Goal: Information Seeking & Learning: Learn about a topic

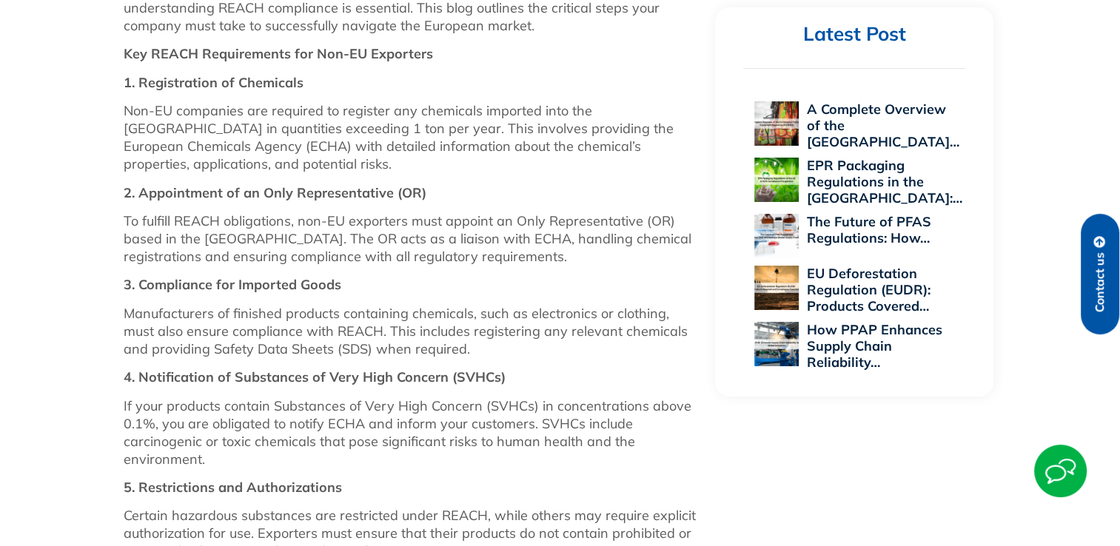
scroll to position [882, 0]
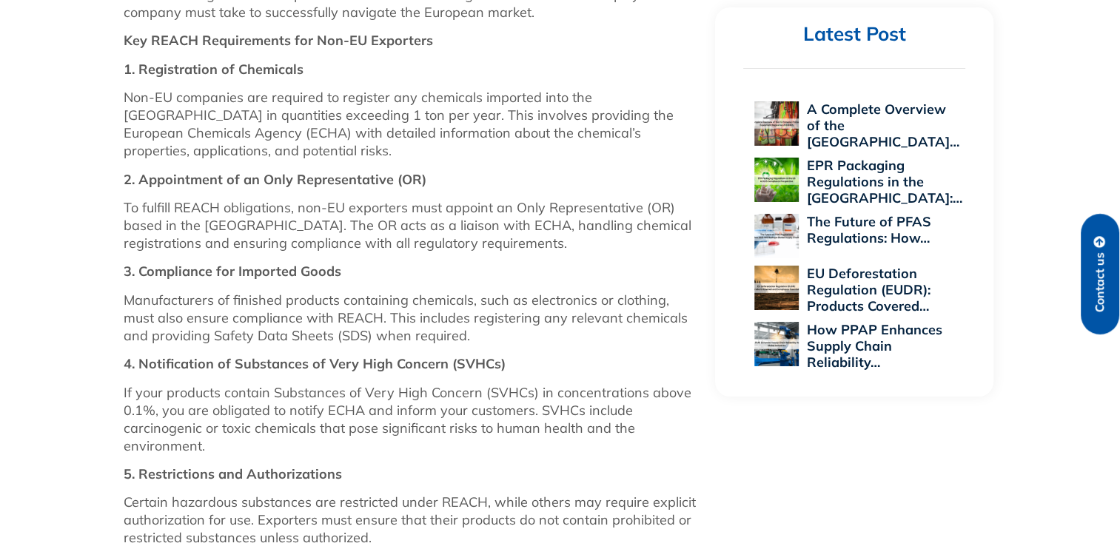
click at [501, 320] on p "Manufacturers of finished products containing chemicals, such as electronics or…" at bounding box center [412, 318] width 577 height 53
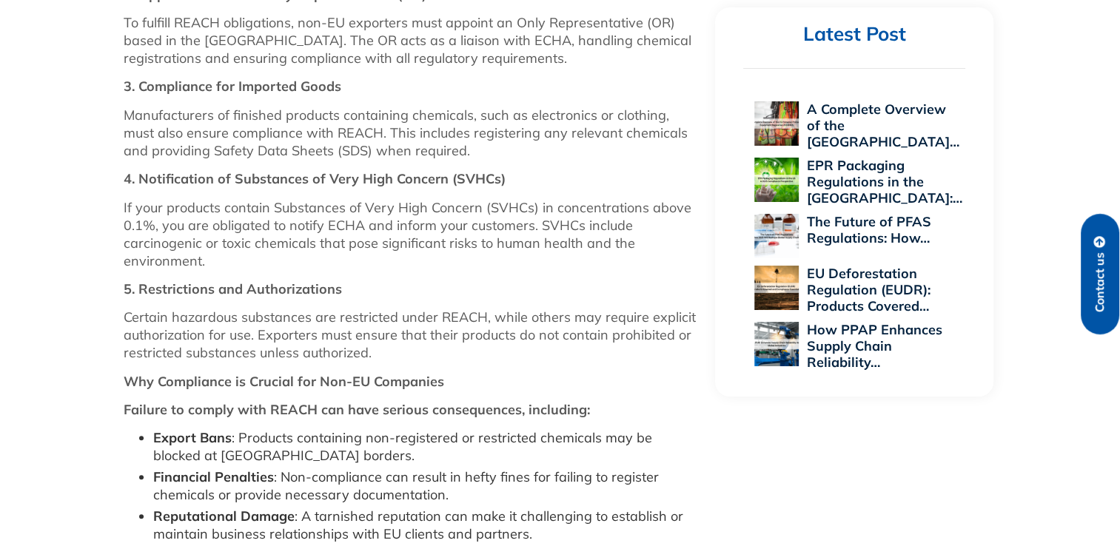
scroll to position [1104, 0]
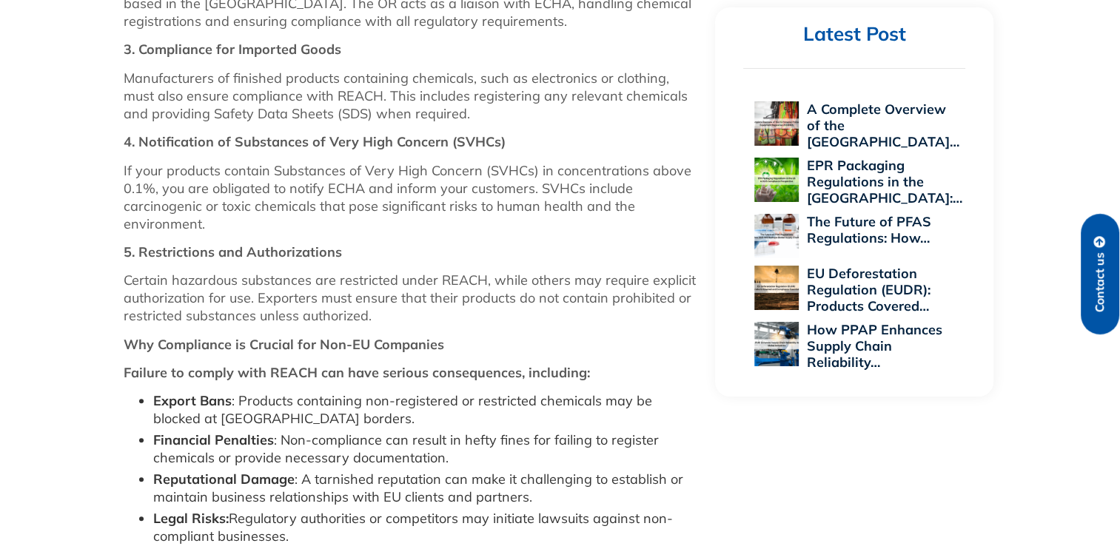
click at [736, 379] on div "Latest Post A Complete Overview of the EU…" at bounding box center [854, 201] width 278 height 389
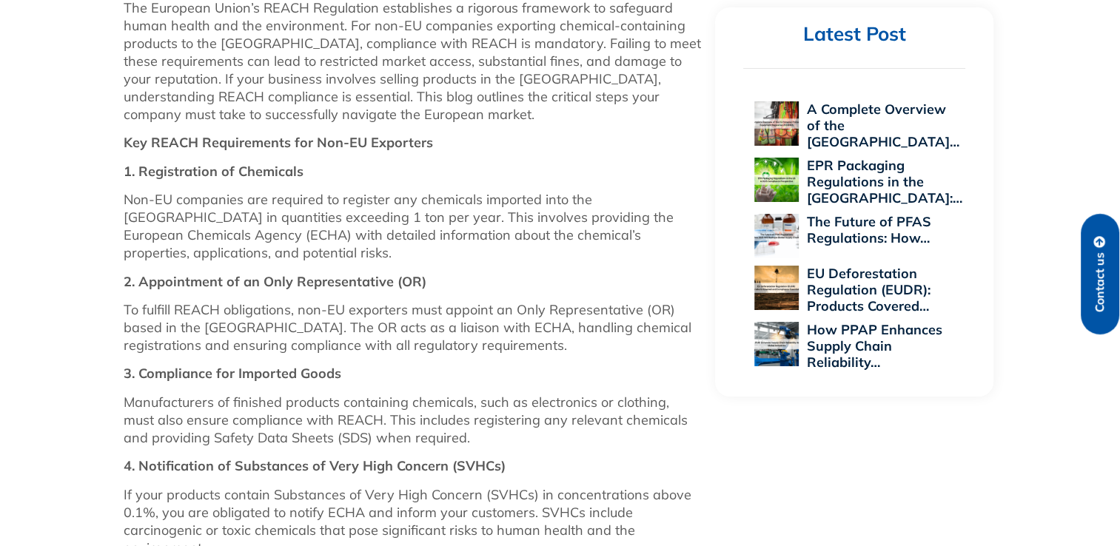
scroll to position [734, 0]
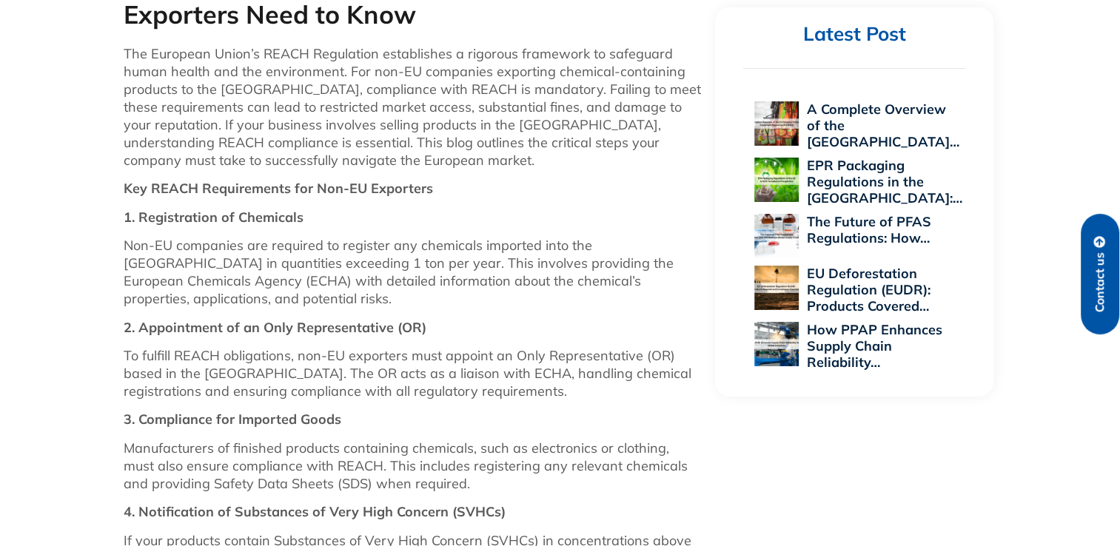
click at [470, 242] on p "Non-EU companies are required to register any chemicals imported into the [GEOG…" at bounding box center [412, 272] width 577 height 71
click at [497, 86] on p "The European Union’s REACH Regulation establishes a rigorous framework to safeg…" at bounding box center [412, 107] width 577 height 124
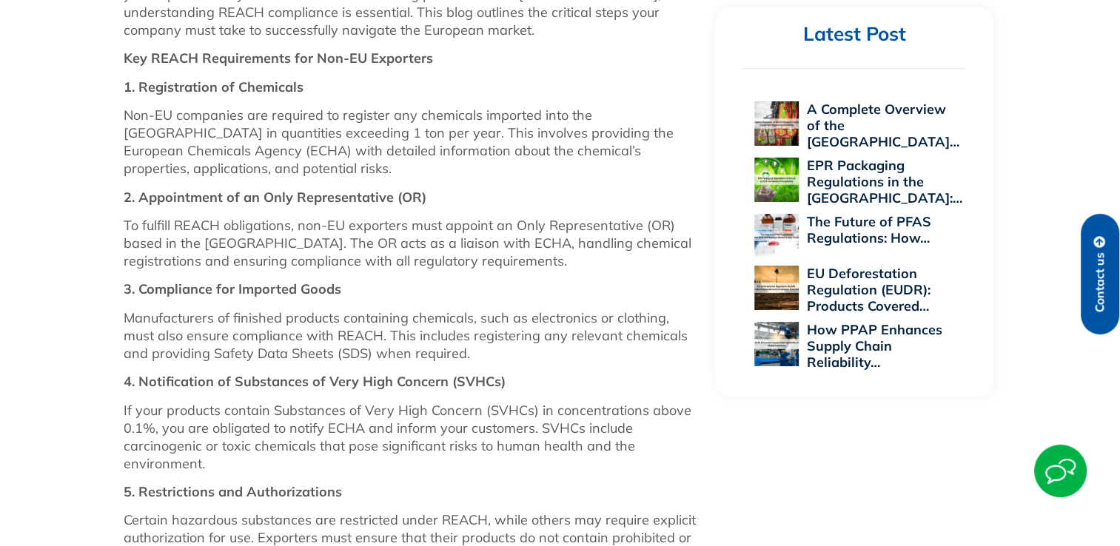
scroll to position [882, 0]
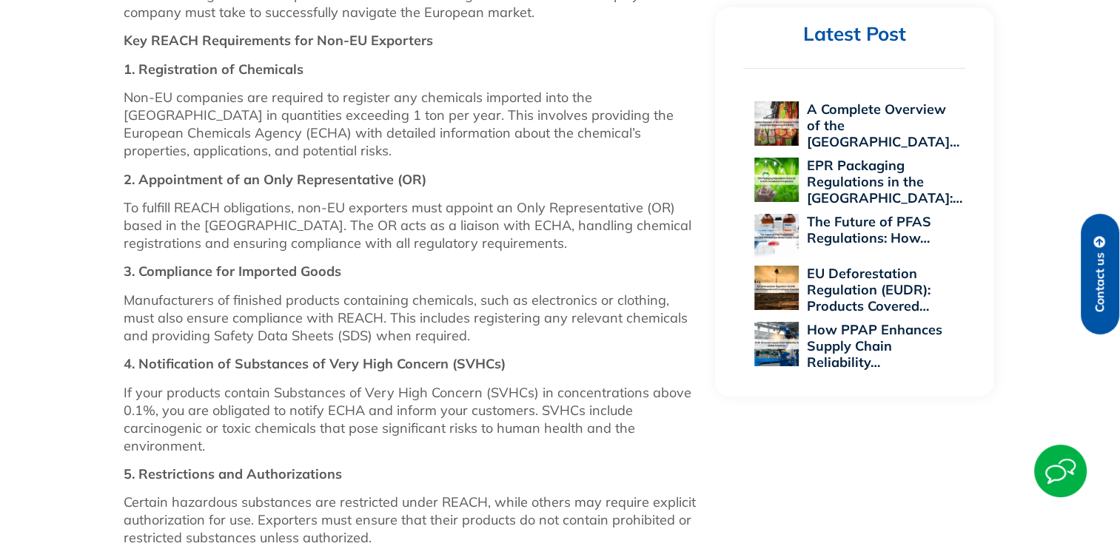
click at [1052, 478] on img at bounding box center [1060, 471] width 53 height 53
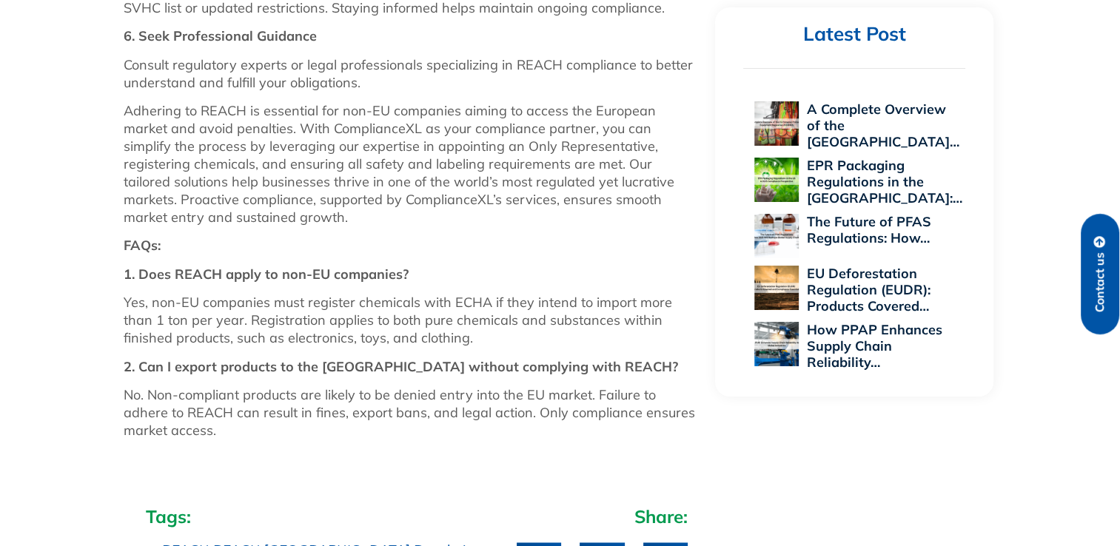
scroll to position [2066, 0]
